Goal: Task Accomplishment & Management: Use online tool/utility

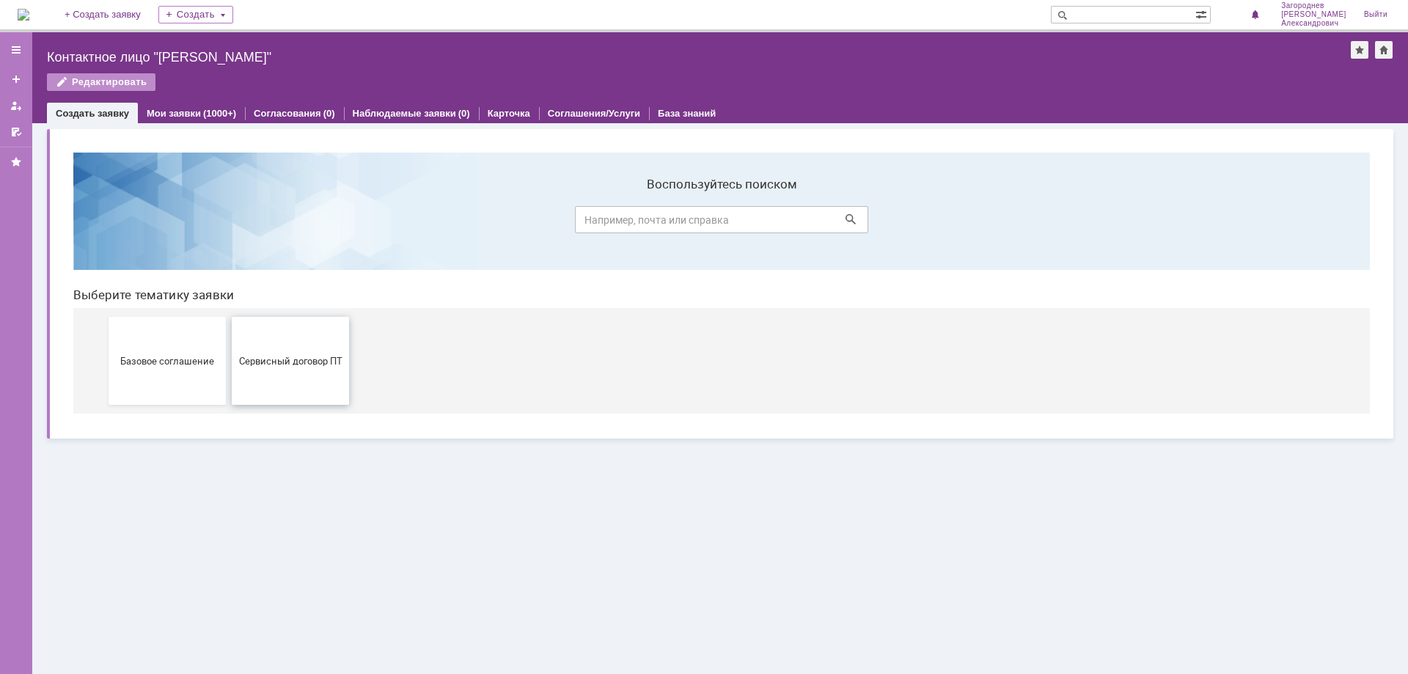
click at [310, 360] on span "Сервисный договор ПТ" at bounding box center [290, 360] width 109 height 11
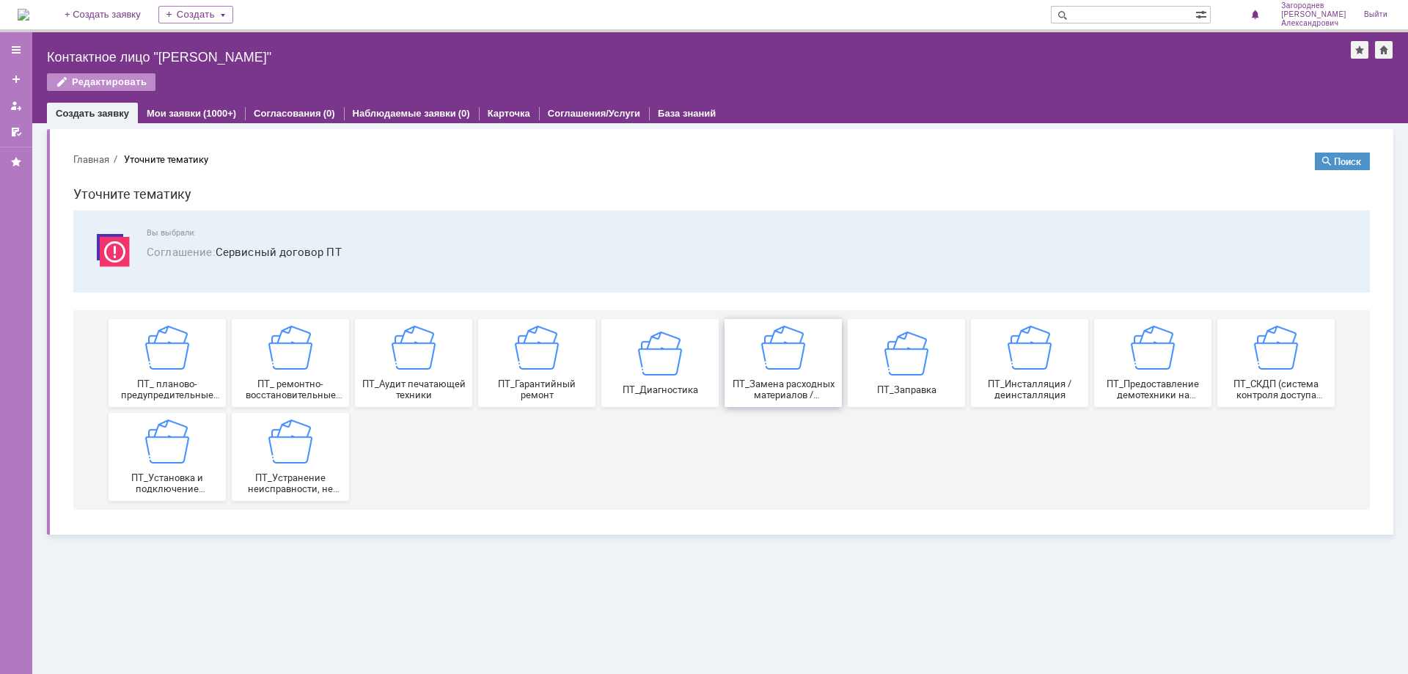
click at [772, 361] on img at bounding box center [783, 348] width 44 height 44
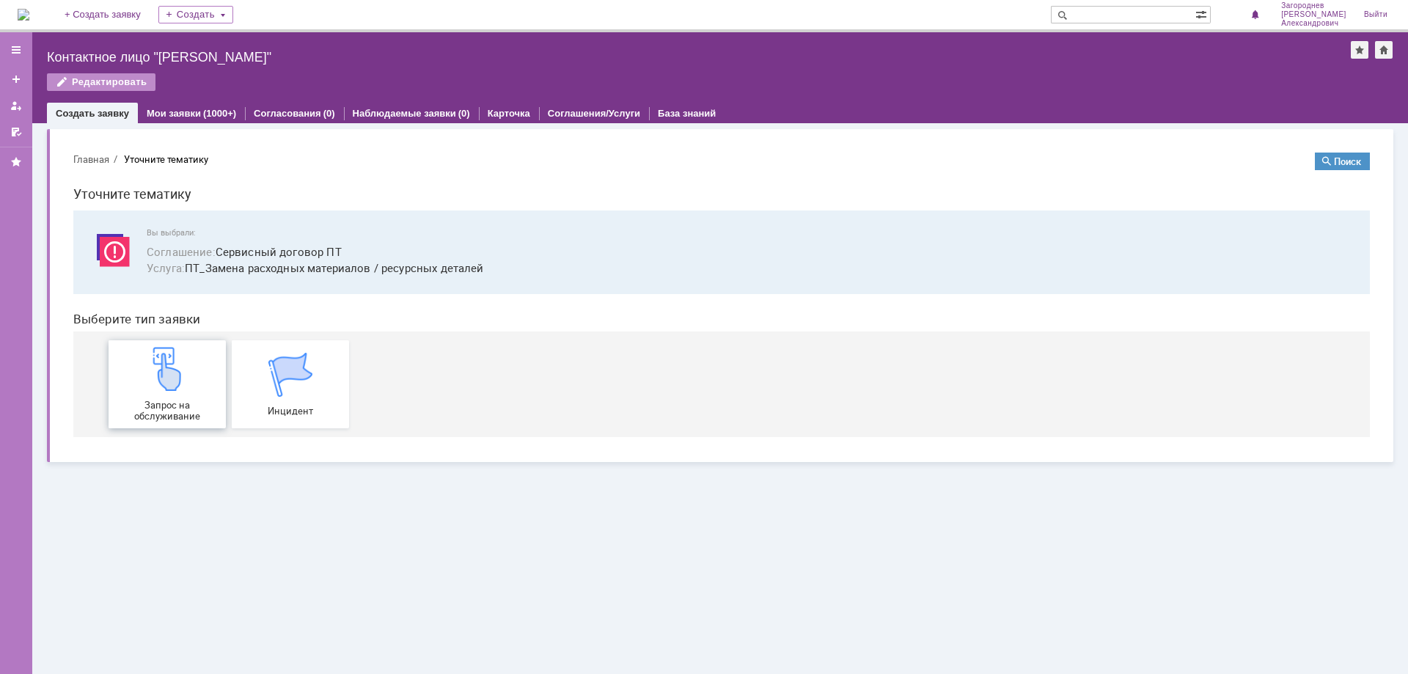
click at [194, 388] on div "Запрос на обслуживание" at bounding box center [167, 384] width 109 height 75
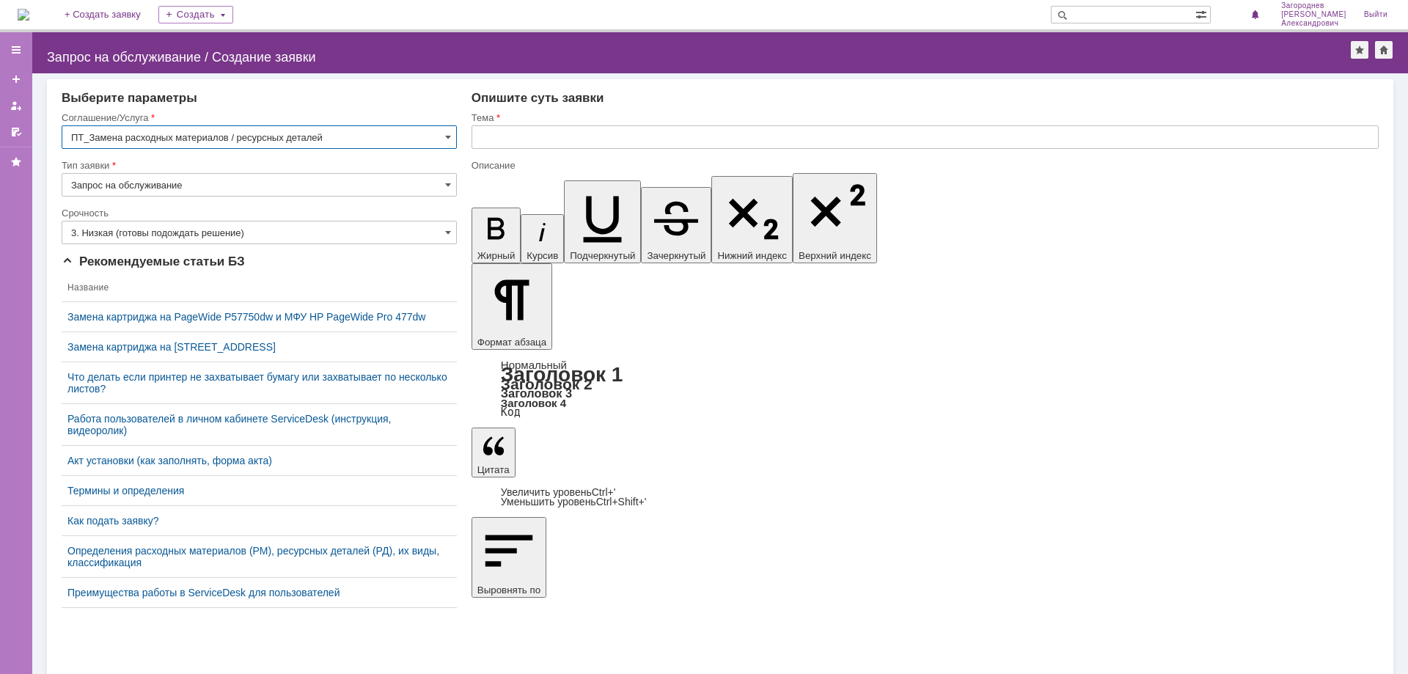
click at [571, 138] on input "text" at bounding box center [925, 136] width 907 height 23
type input "замена картриджа"
